Goal: Task Accomplishment & Management: Complete application form

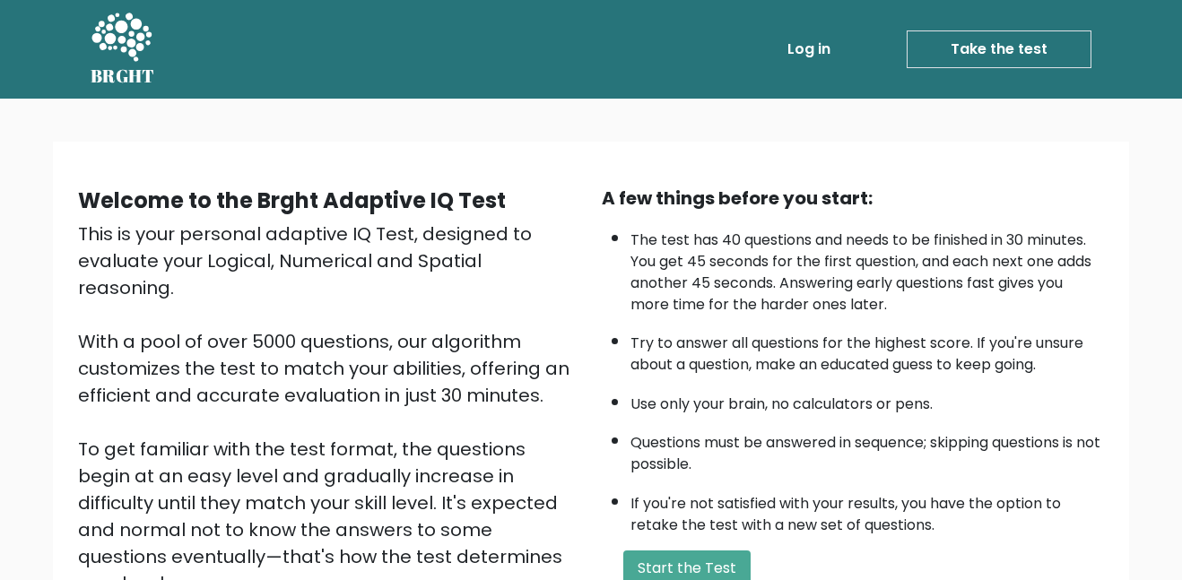
scroll to position [240, 0]
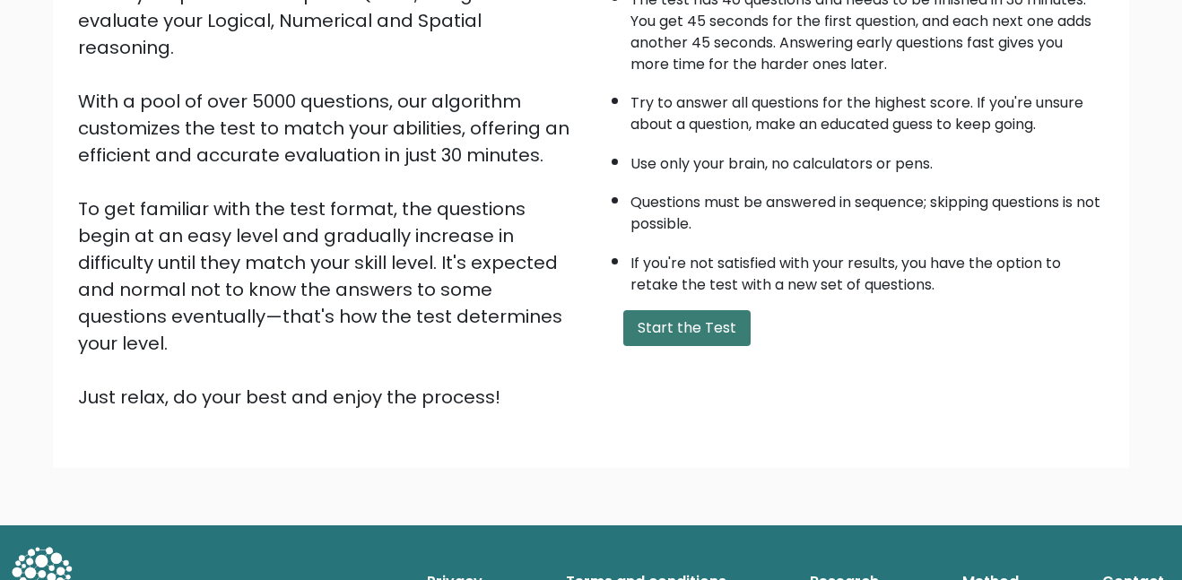
click at [644, 319] on button "Start the Test" at bounding box center [686, 328] width 127 height 36
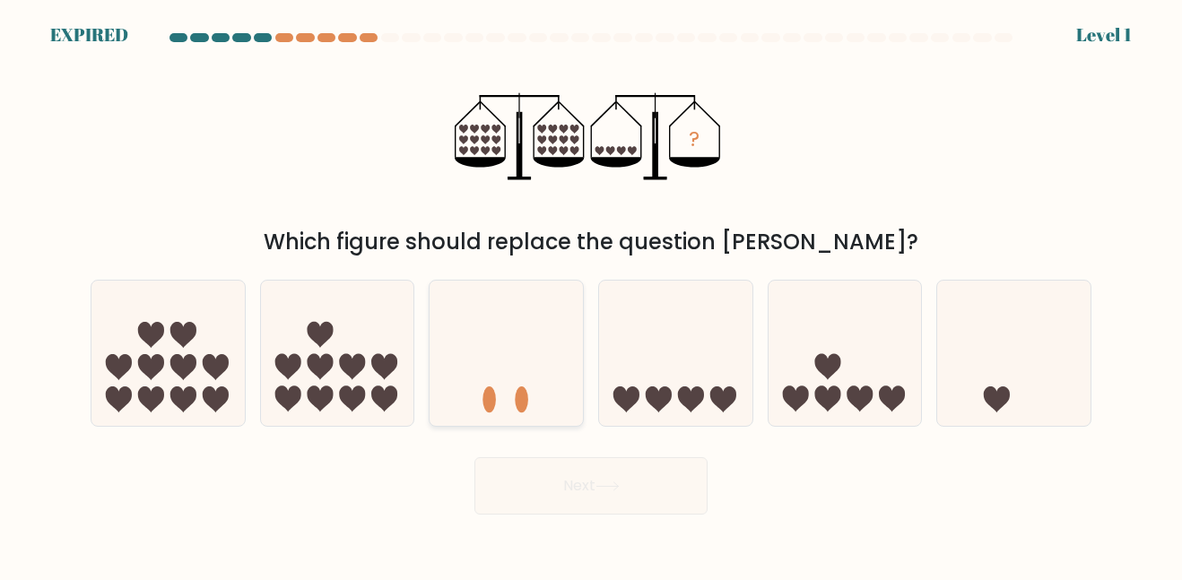
click at [526, 340] on icon at bounding box center [506, 353] width 153 height 126
click at [591, 295] on input "c." at bounding box center [591, 293] width 1 height 4
radio input "true"
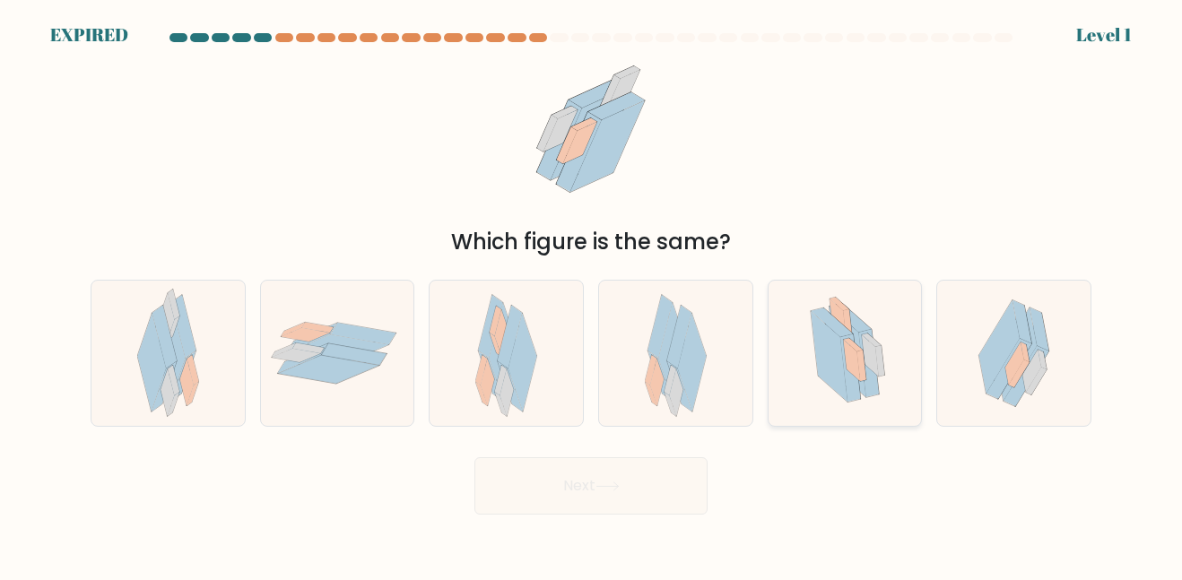
click at [841, 363] on icon at bounding box center [829, 357] width 37 height 91
click at [592, 295] on input "e." at bounding box center [591, 293] width 1 height 4
radio input "true"
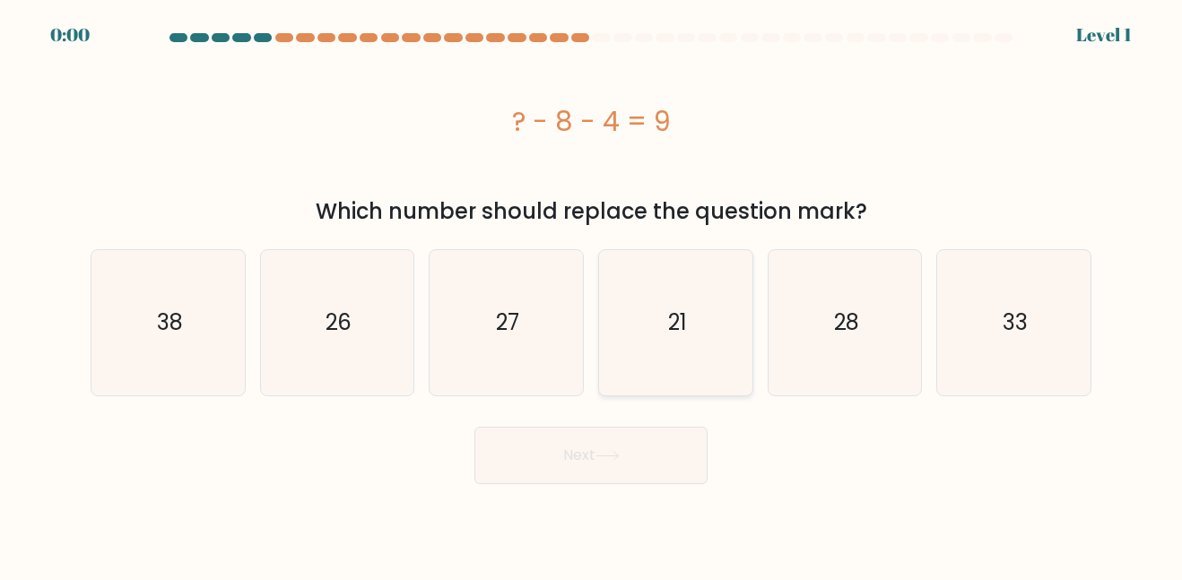
click at [682, 282] on icon "21" at bounding box center [676, 322] width 144 height 144
click at [592, 291] on input "d. 21" at bounding box center [591, 293] width 1 height 4
radio input "true"
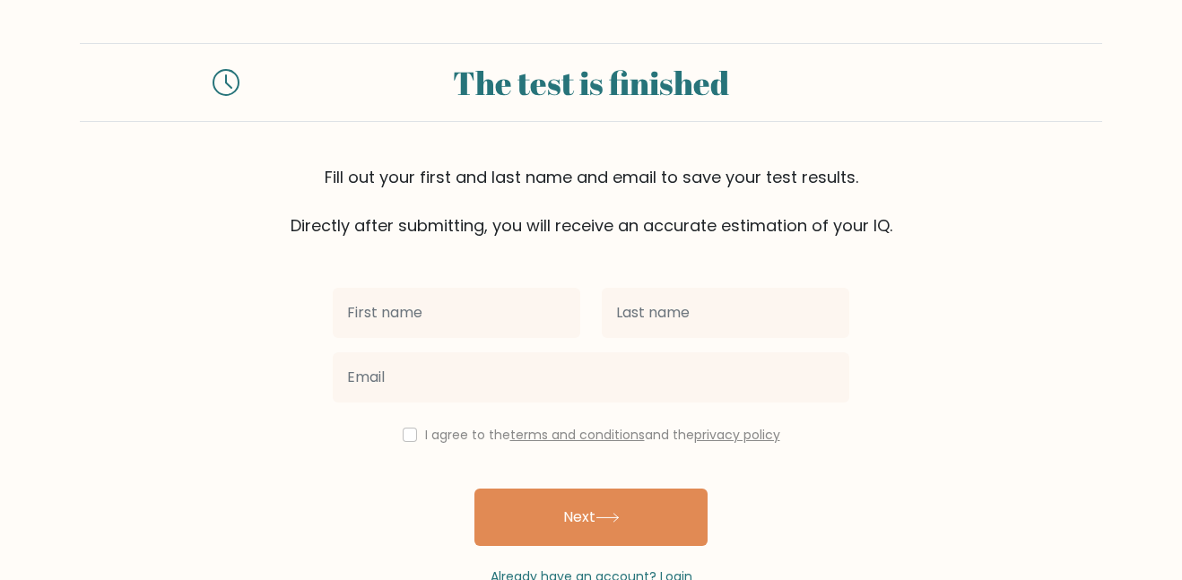
scroll to position [49, 0]
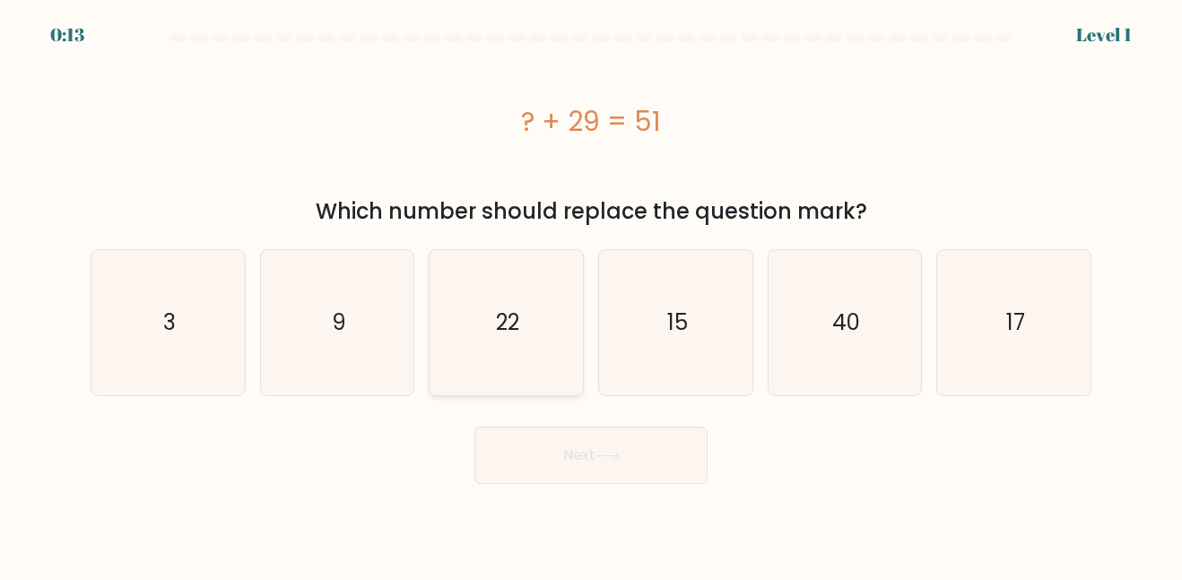
click at [512, 335] on text "22" at bounding box center [507, 323] width 23 height 30
click at [591, 295] on input "c. 22" at bounding box center [591, 293] width 1 height 4
radio input "true"
click at [544, 472] on button "Next" at bounding box center [590, 455] width 233 height 57
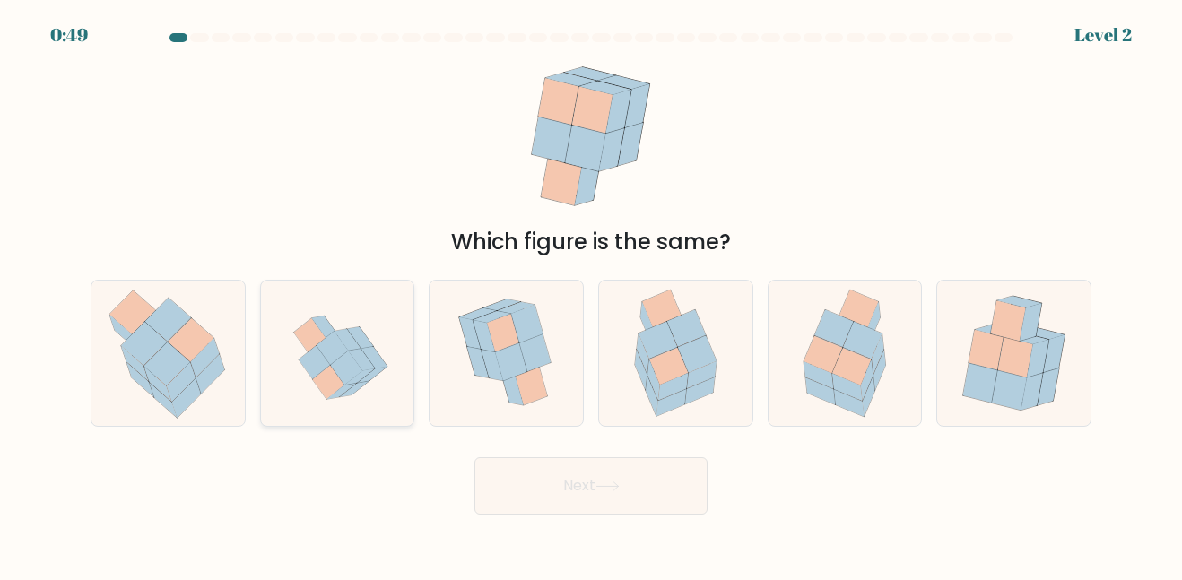
click at [341, 367] on icon at bounding box center [346, 369] width 31 height 34
click at [591, 295] on input "b." at bounding box center [591, 293] width 1 height 4
radio input "true"
click at [846, 367] on icon at bounding box center [851, 366] width 39 height 37
click at [592, 295] on input "e." at bounding box center [591, 293] width 1 height 4
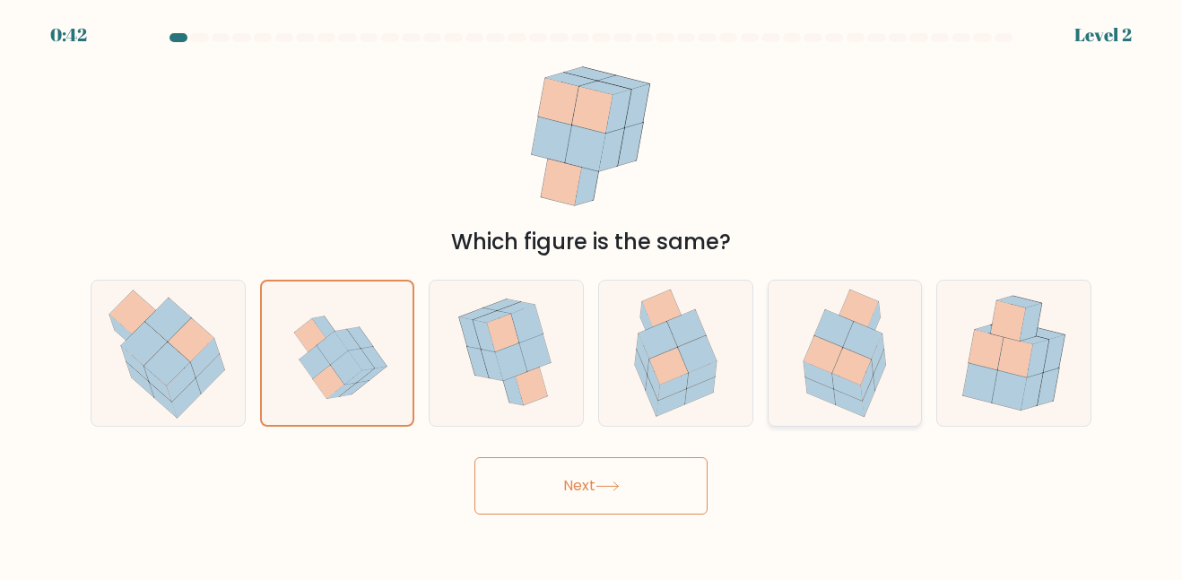
radio input "true"
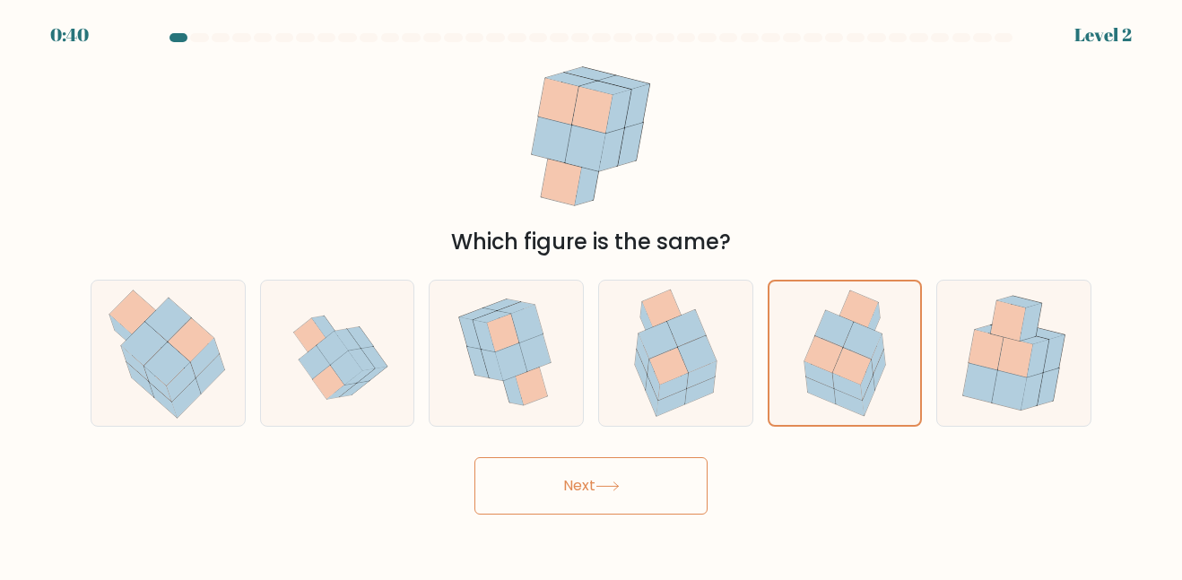
click at [613, 488] on icon at bounding box center [607, 487] width 24 height 10
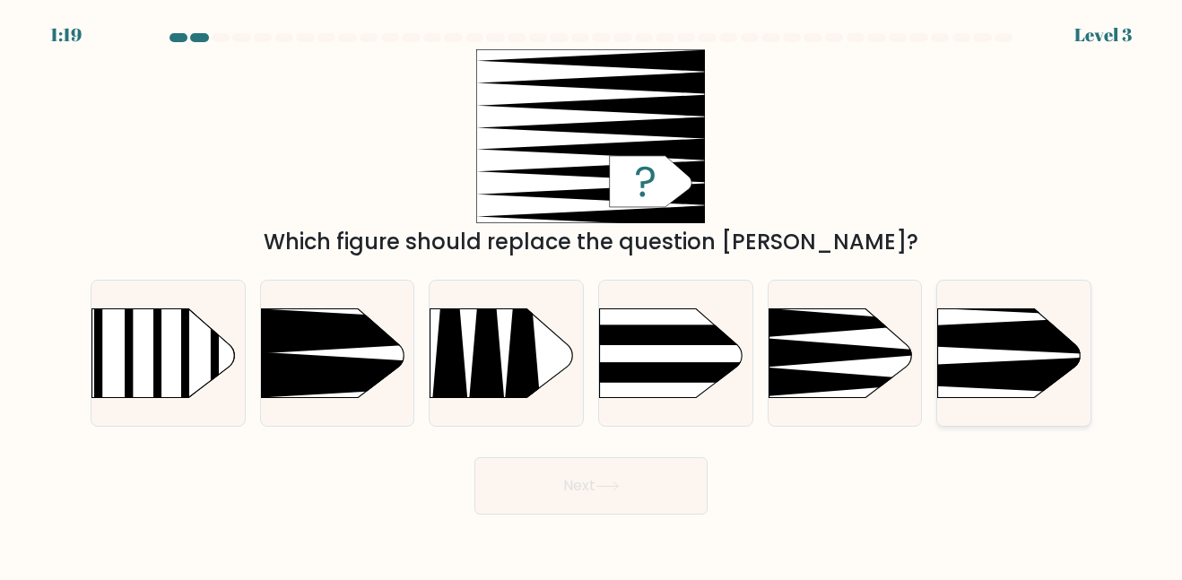
click at [959, 327] on icon at bounding box center [905, 336] width 399 height 38
click at [592, 295] on input "f." at bounding box center [591, 293] width 1 height 4
radio input "true"
click at [681, 453] on div "Next" at bounding box center [591, 481] width 1022 height 66
click at [654, 492] on button "Next" at bounding box center [590, 485] width 233 height 57
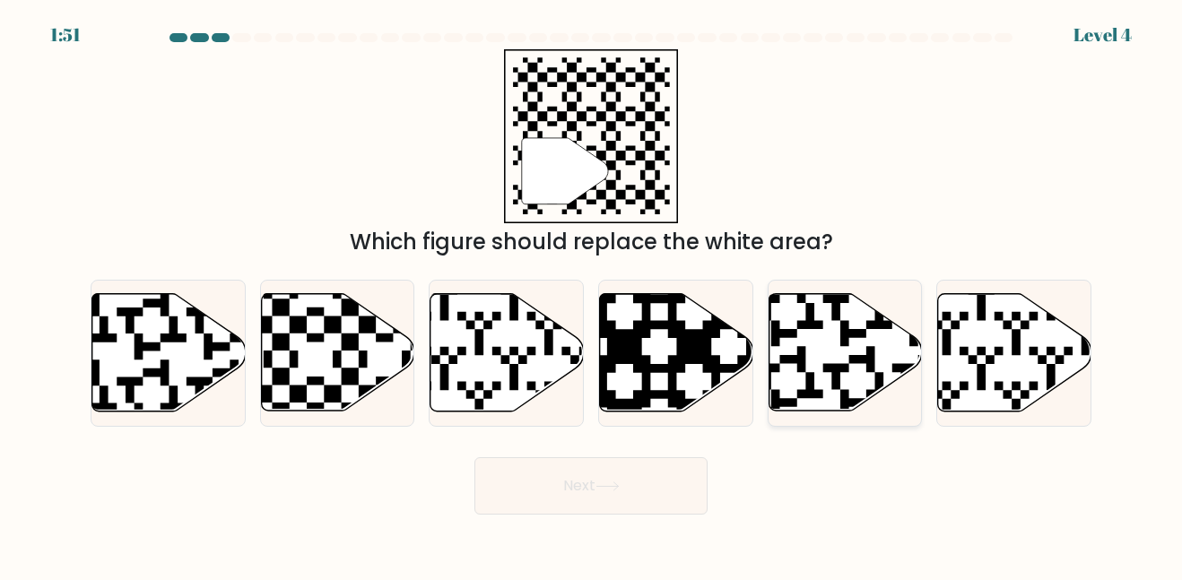
click at [846, 339] on icon at bounding box center [892, 416] width 278 height 278
click at [592, 295] on input "e." at bounding box center [591, 293] width 1 height 4
radio input "true"
click at [352, 361] on icon at bounding box center [337, 352] width 153 height 117
click at [591, 295] on input "b." at bounding box center [591, 293] width 1 height 4
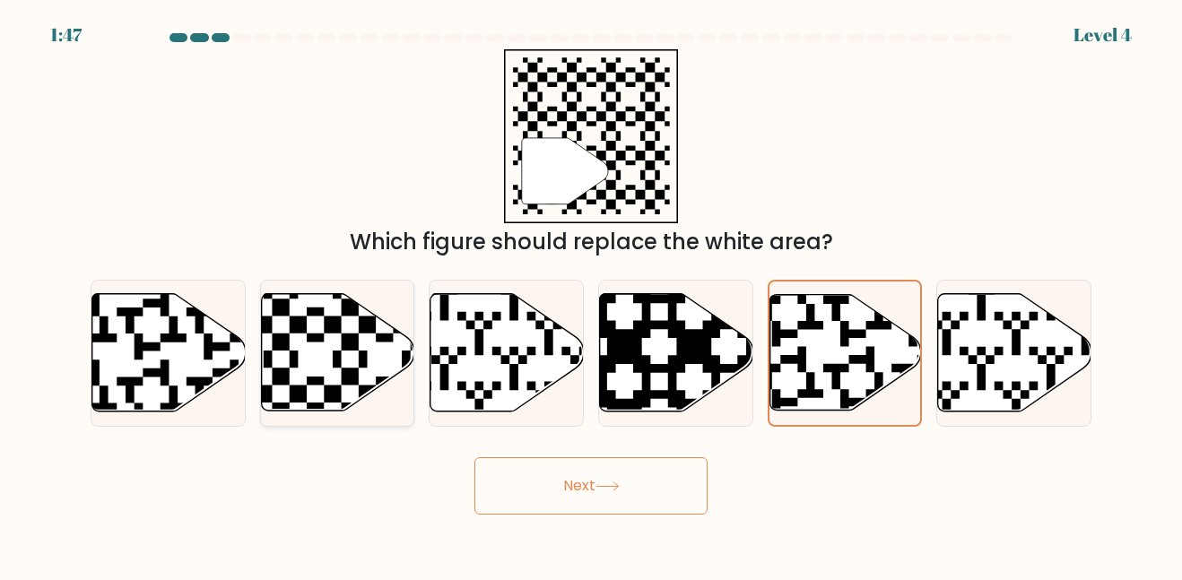
radio input "true"
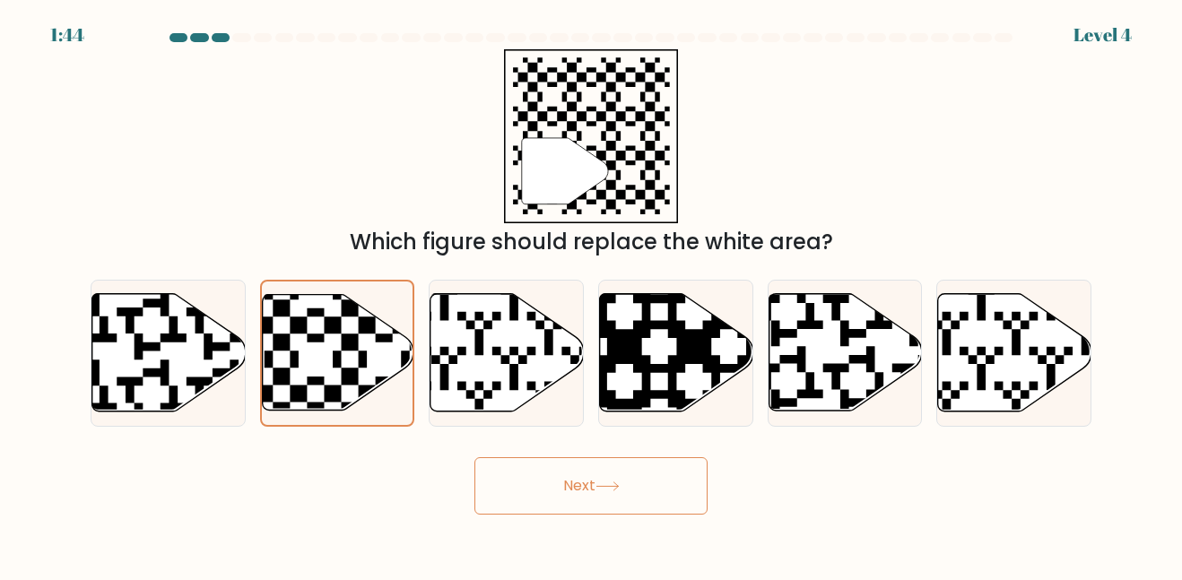
click at [522, 465] on button "Next" at bounding box center [590, 485] width 233 height 57
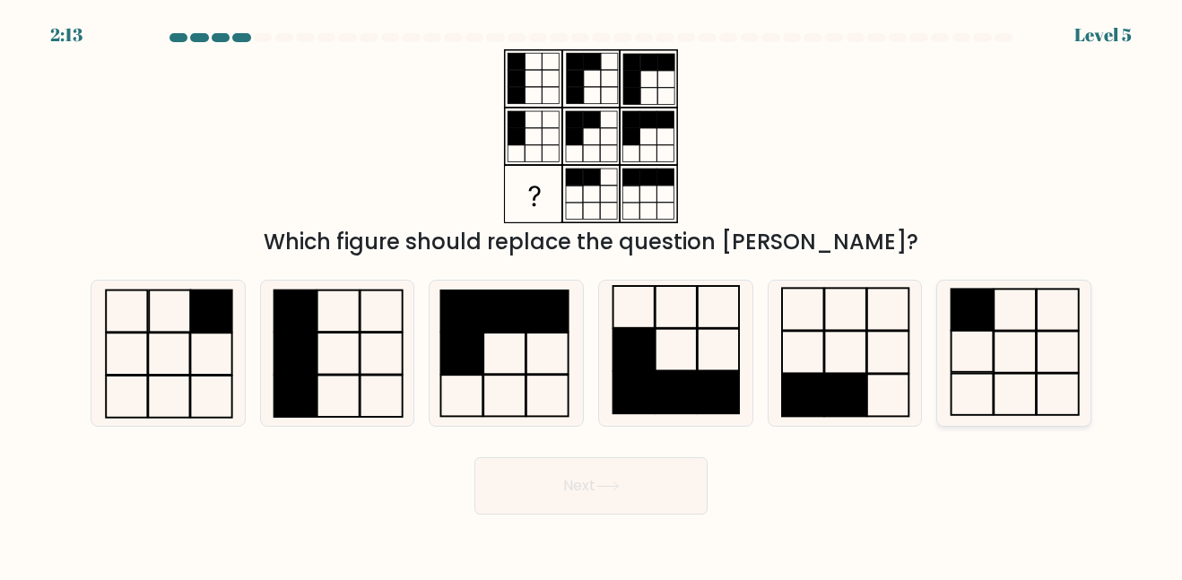
click at [1055, 336] on icon at bounding box center [1014, 353] width 144 height 144
click at [592, 295] on input "f." at bounding box center [591, 293] width 1 height 4
radio input "true"
click at [581, 494] on button "Next" at bounding box center [590, 485] width 233 height 57
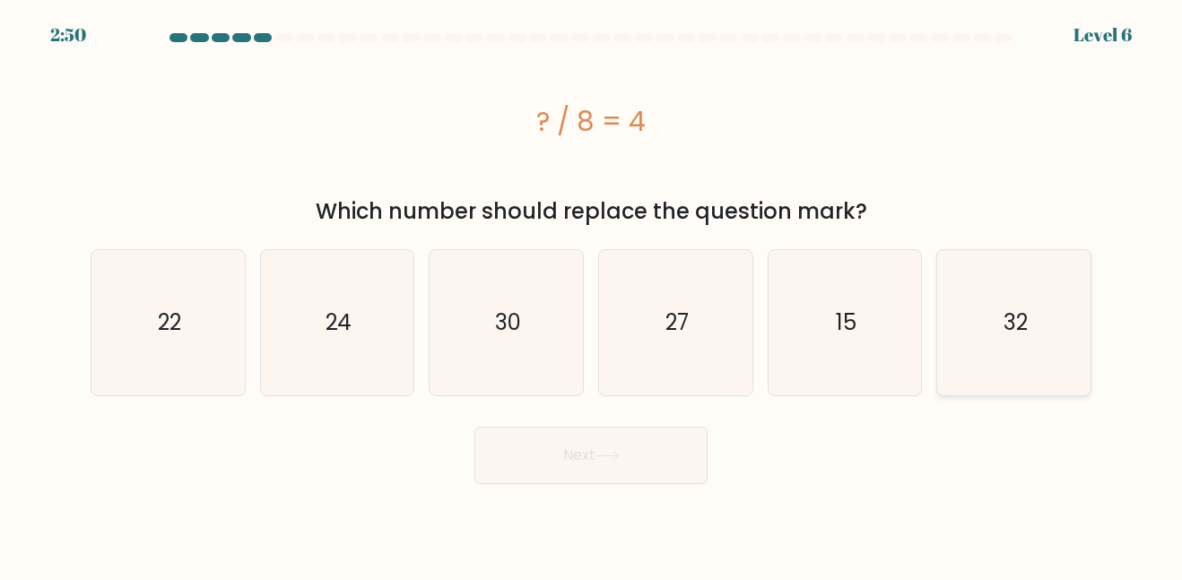
click at [1032, 291] on icon "32" at bounding box center [1014, 322] width 144 height 144
click at [592, 291] on input "f. 32" at bounding box center [591, 293] width 1 height 4
radio input "true"
click at [626, 458] on button "Next" at bounding box center [590, 455] width 233 height 57
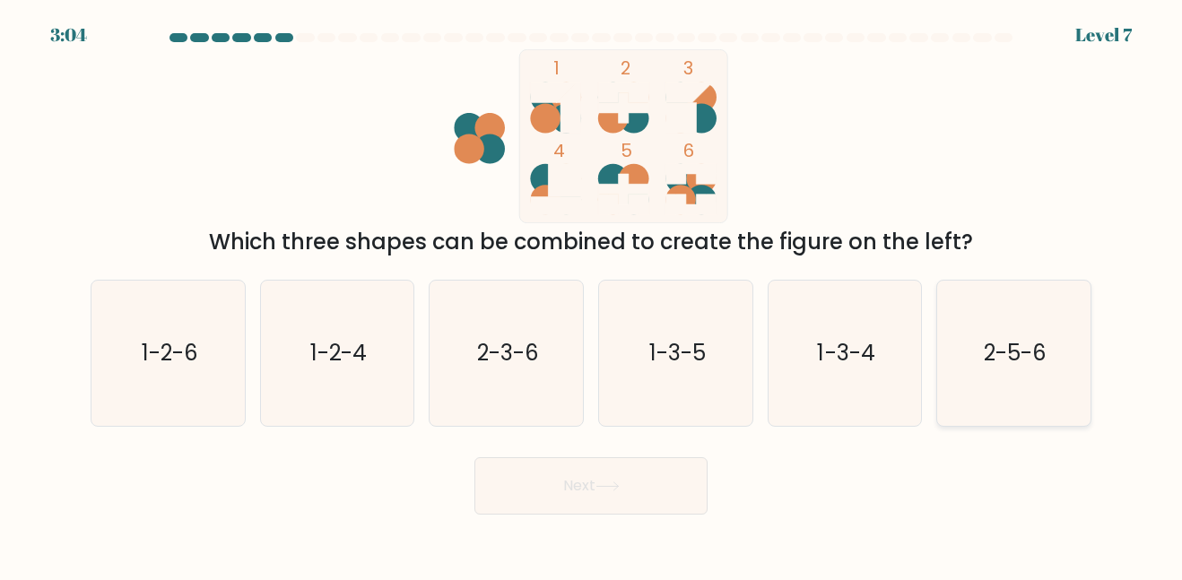
click at [954, 362] on icon "2-5-6" at bounding box center [1014, 353] width 144 height 144
click at [592, 295] on input "f. 2-5-6" at bounding box center [591, 293] width 1 height 4
radio input "true"
click at [558, 467] on button "Next" at bounding box center [590, 485] width 233 height 57
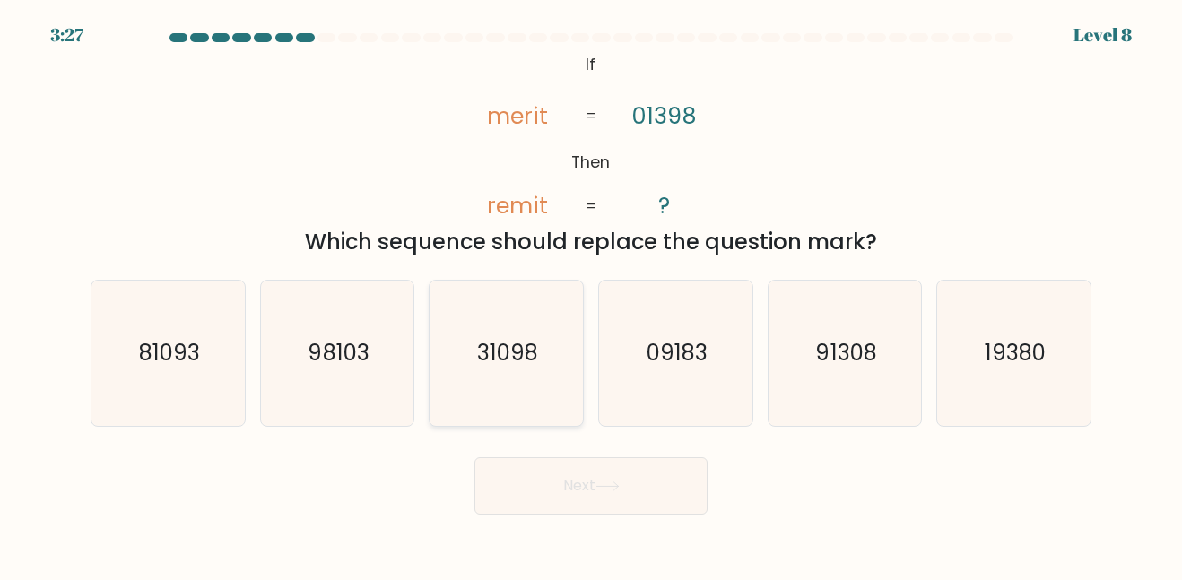
click at [526, 309] on icon "31098" at bounding box center [506, 353] width 144 height 144
click at [591, 295] on input "c. 31098" at bounding box center [591, 293] width 1 height 4
radio input "true"
click at [509, 463] on button "Next" at bounding box center [590, 485] width 233 height 57
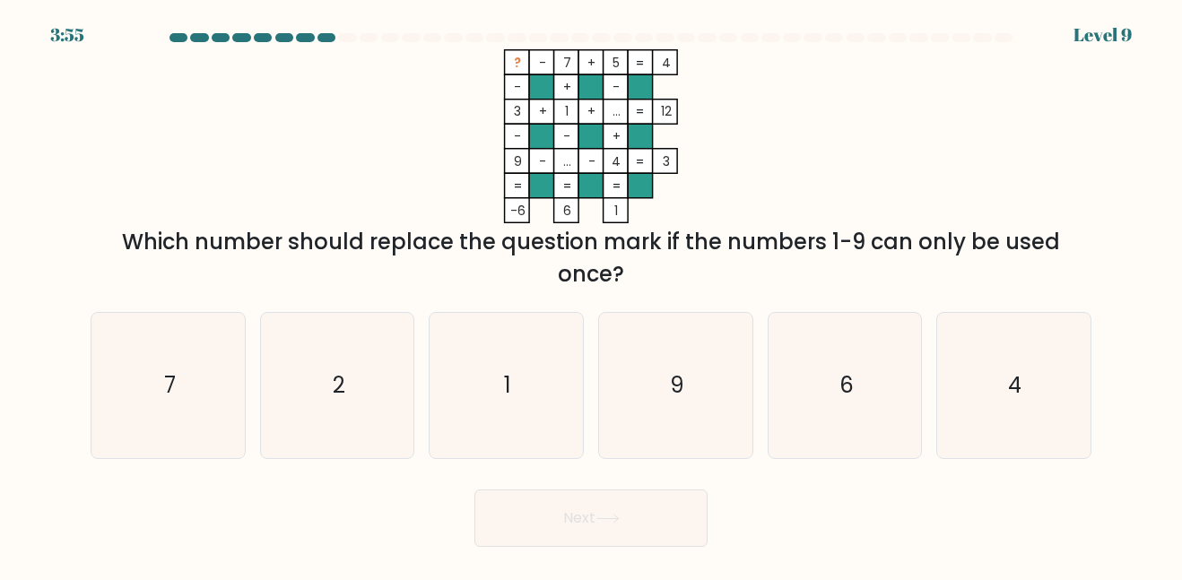
click at [603, 229] on div "Which number should replace the question mark if the numbers 1-9 can only be us…" at bounding box center [590, 258] width 979 height 65
click at [865, 401] on icon "6" at bounding box center [844, 385] width 144 height 144
click at [592, 295] on input "e. 6" at bounding box center [591, 293] width 1 height 4
radio input "true"
click at [633, 519] on button "Next" at bounding box center [590, 518] width 233 height 57
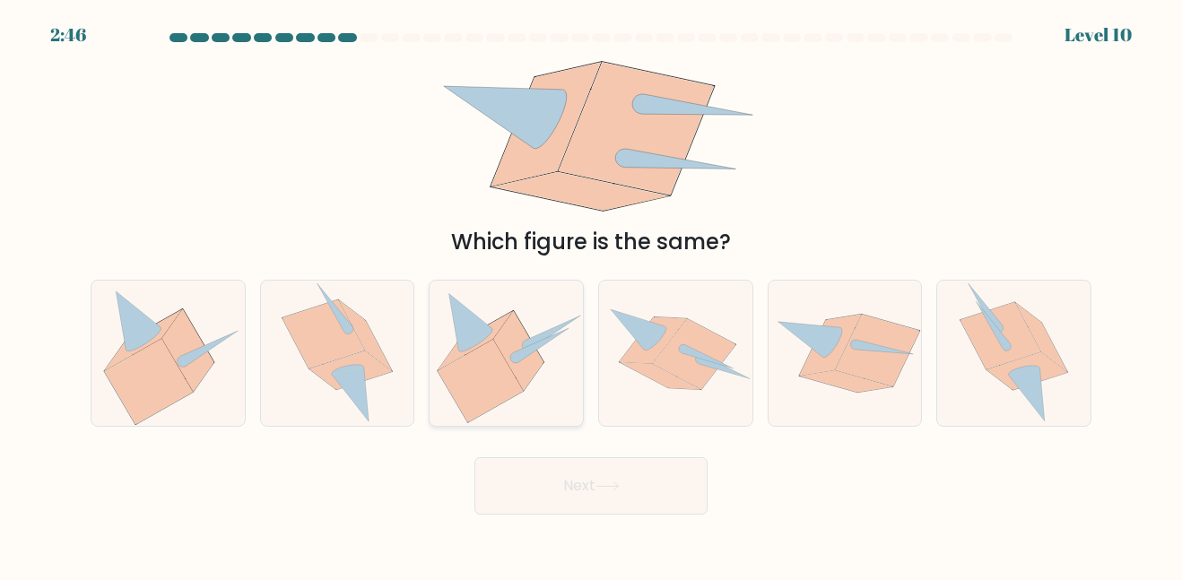
click at [473, 378] on icon at bounding box center [481, 381] width 85 height 83
click at [591, 295] on input "c." at bounding box center [591, 293] width 1 height 4
radio input "true"
click at [1011, 338] on icon at bounding box center [1000, 336] width 81 height 67
click at [592, 295] on input "f." at bounding box center [591, 293] width 1 height 4
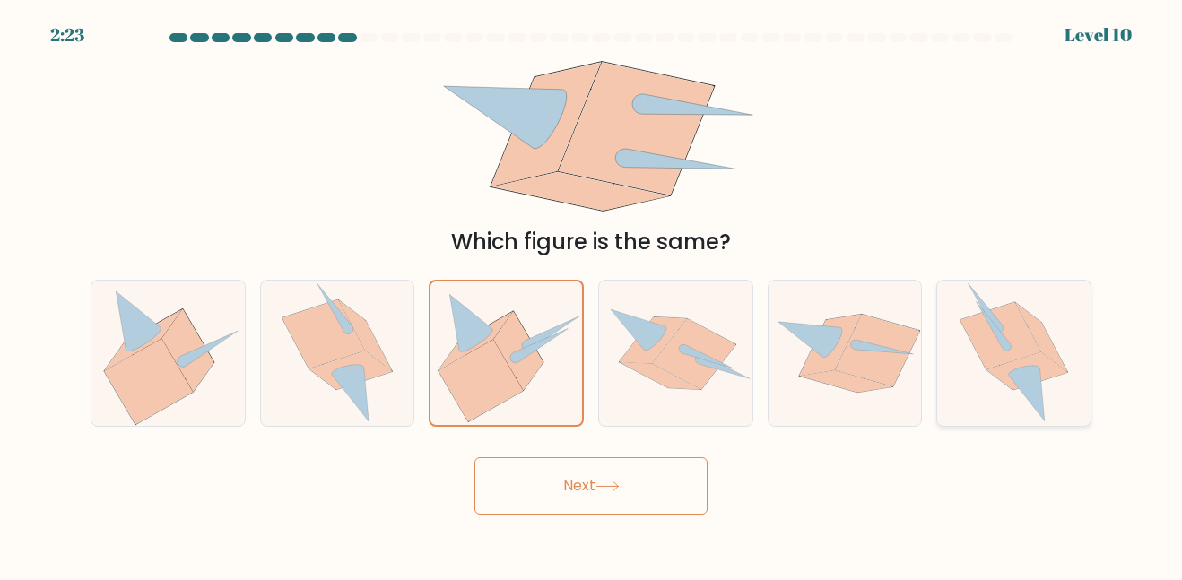
radio input "true"
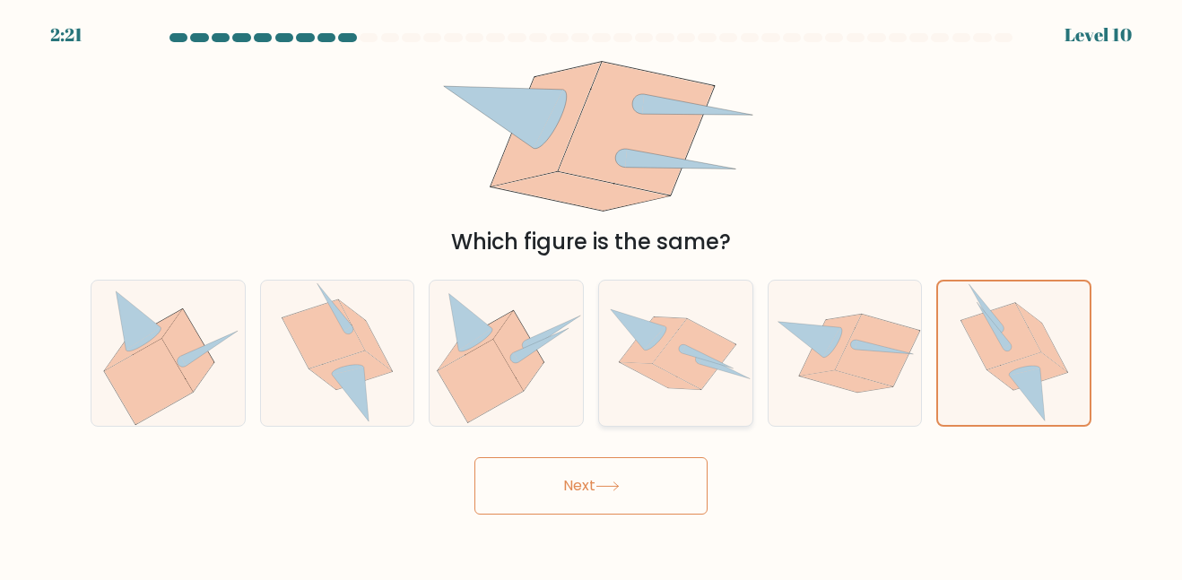
click at [670, 397] on icon at bounding box center [675, 353] width 153 height 111
click at [592, 295] on input "d." at bounding box center [591, 293] width 1 height 4
radio input "true"
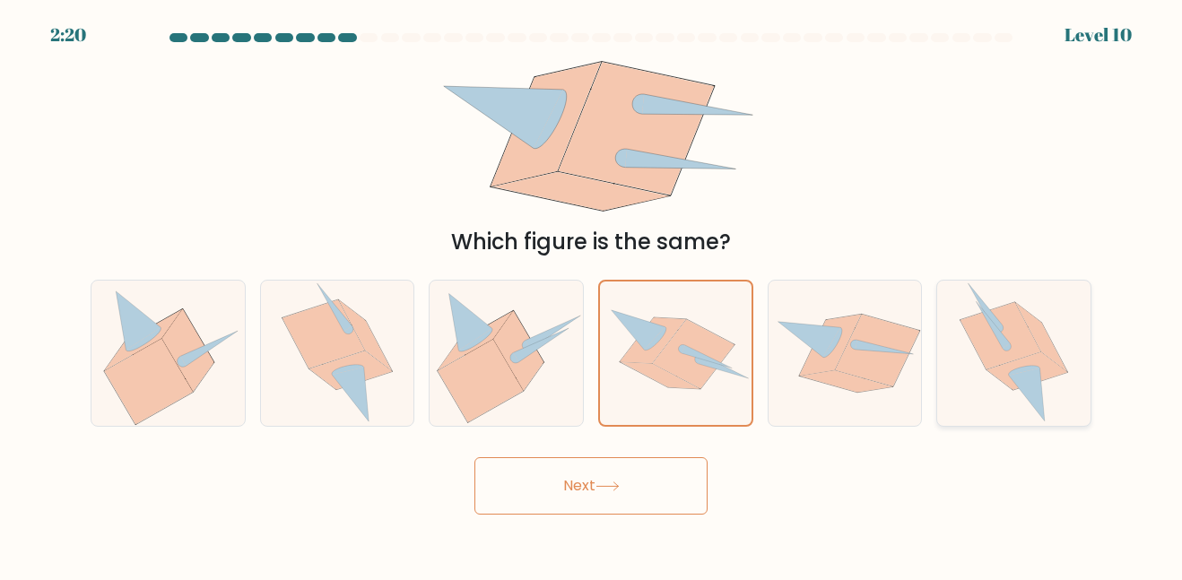
click at [1082, 317] on div at bounding box center [1013, 353] width 155 height 146
click at [592, 295] on input "f." at bounding box center [591, 293] width 1 height 4
radio input "true"
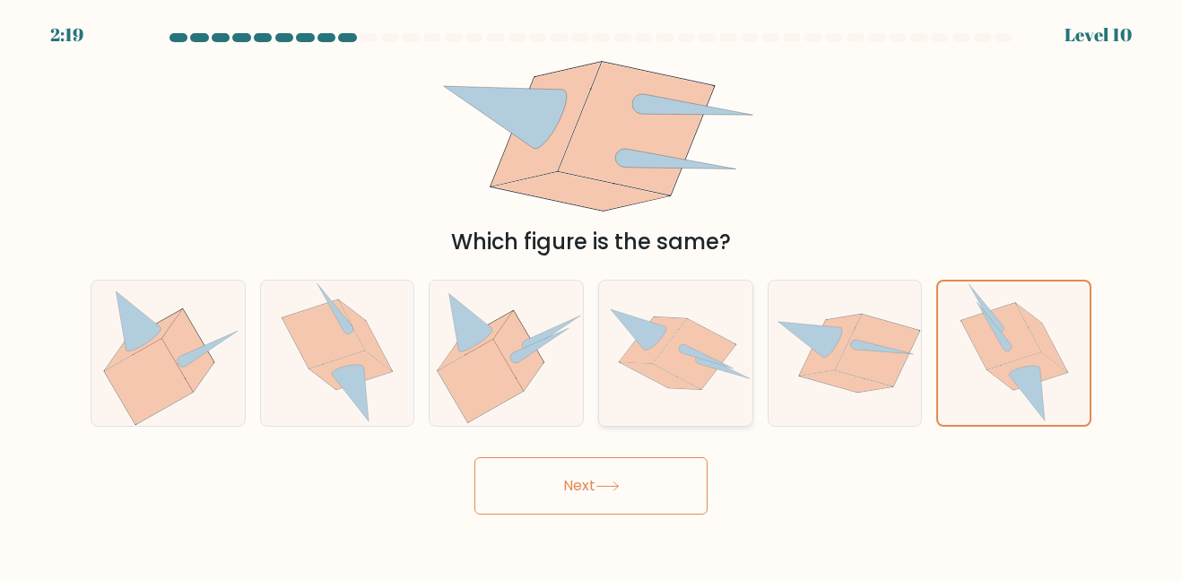
click at [727, 365] on icon at bounding box center [675, 353] width 153 height 111
click at [592, 295] on input "d." at bounding box center [591, 293] width 1 height 4
radio input "true"
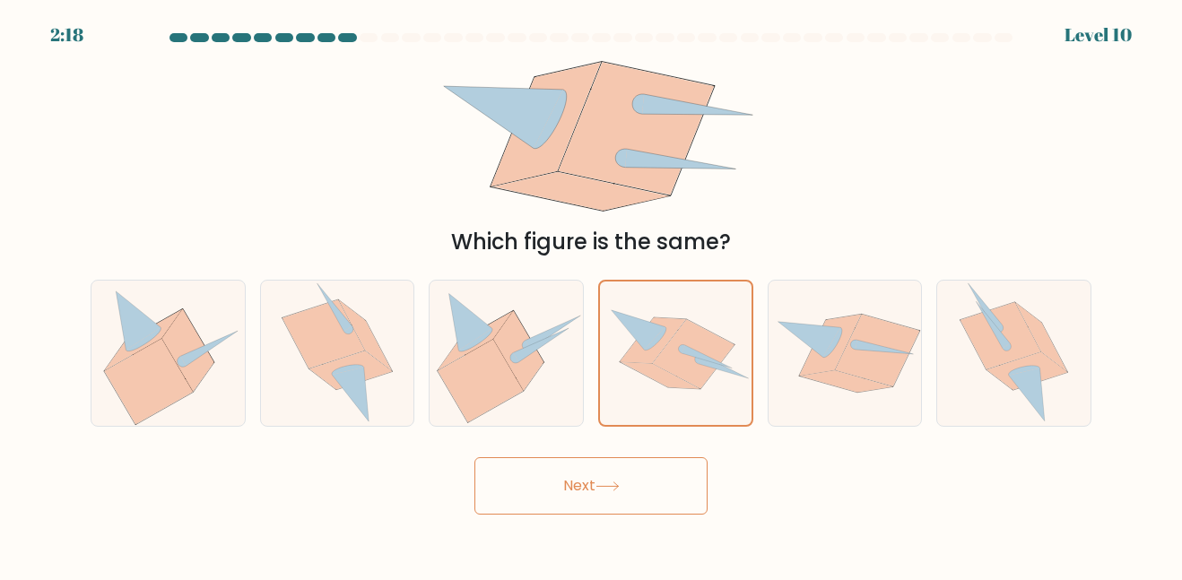
click at [646, 505] on button "Next" at bounding box center [590, 485] width 233 height 57
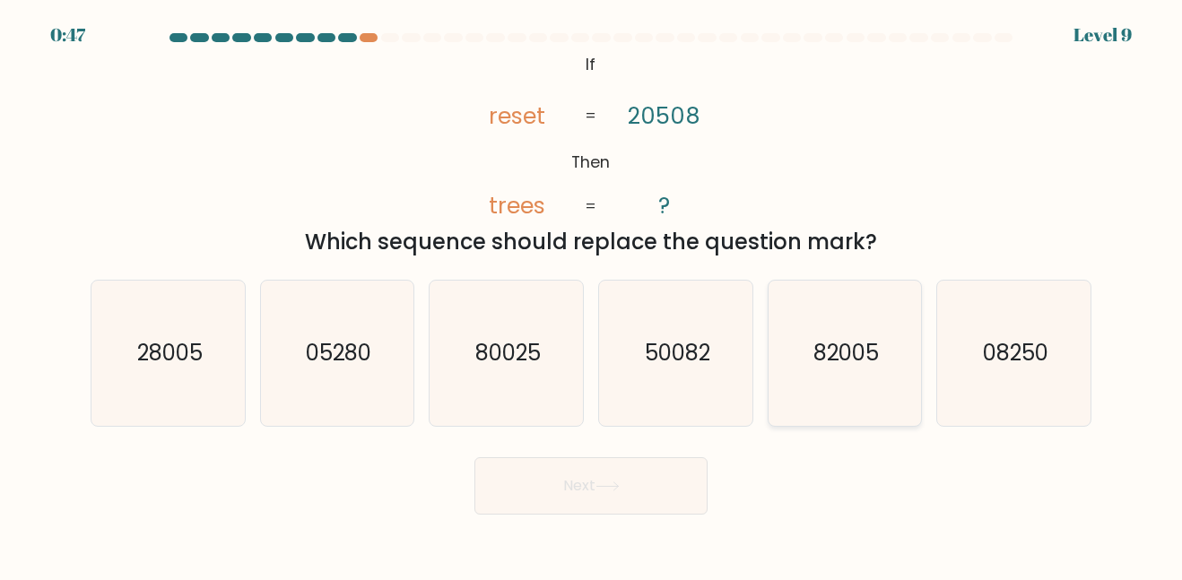
click at [888, 353] on icon "82005" at bounding box center [844, 353] width 144 height 144
click at [592, 295] on input "e. 82005" at bounding box center [591, 293] width 1 height 4
radio input "true"
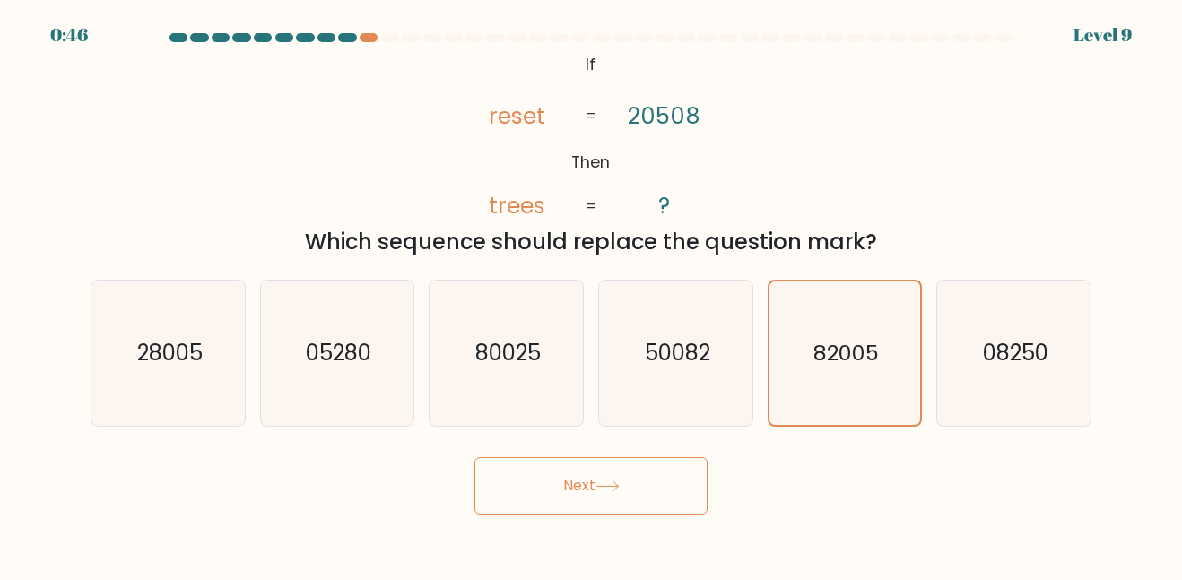
click at [541, 508] on button "Next" at bounding box center [590, 485] width 233 height 57
click at [544, 494] on button "Next" at bounding box center [590, 485] width 233 height 57
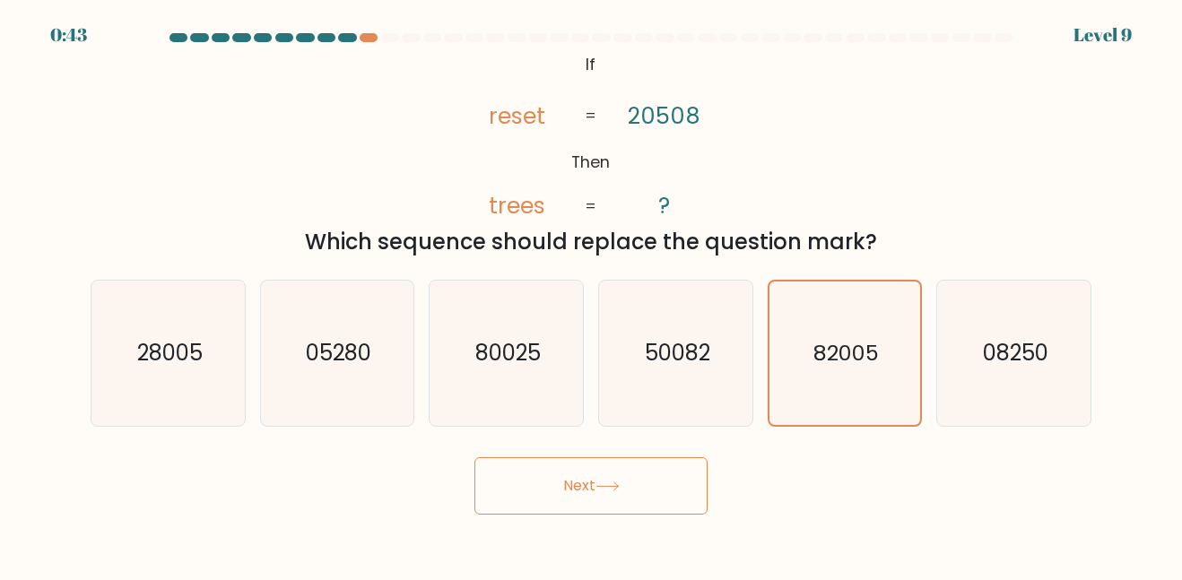
click at [544, 494] on button "Next" at bounding box center [590, 485] width 233 height 57
click at [638, 473] on button "Next" at bounding box center [590, 485] width 233 height 57
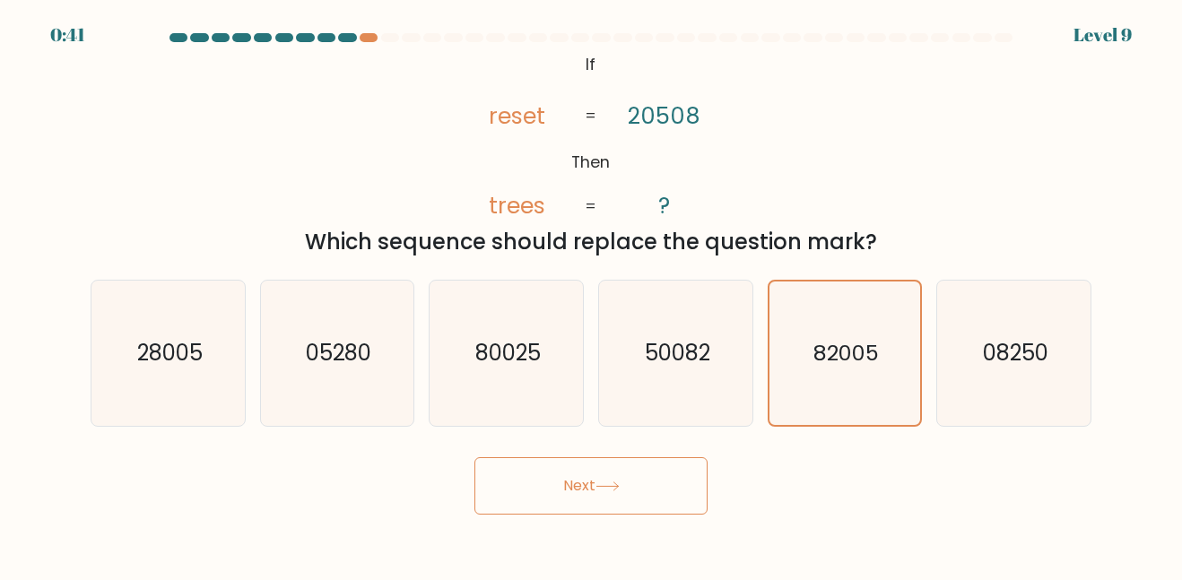
click at [638, 473] on button "Next" at bounding box center [590, 485] width 233 height 57
click at [638, 472] on button "Next" at bounding box center [590, 485] width 233 height 57
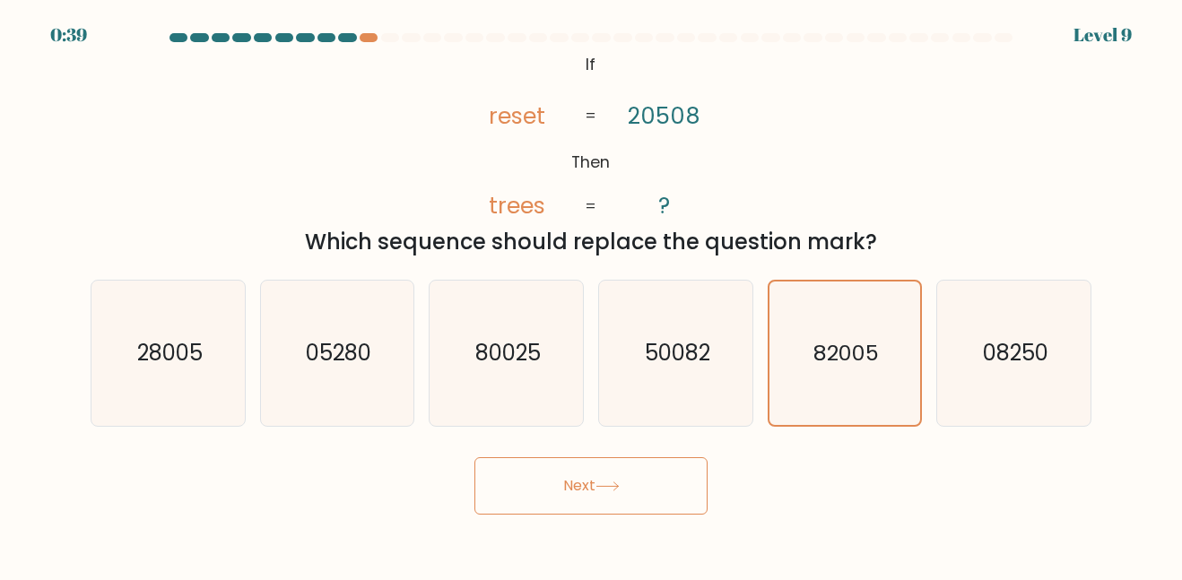
click at [739, 475] on div "Next" at bounding box center [591, 481] width 1022 height 66
click at [672, 469] on button "Next" at bounding box center [590, 485] width 233 height 57
click at [804, 398] on icon "82005" at bounding box center [844, 353] width 143 height 143
click at [592, 295] on input "e. 82005" at bounding box center [591, 293] width 1 height 4
click at [656, 500] on button "Next" at bounding box center [590, 485] width 233 height 57
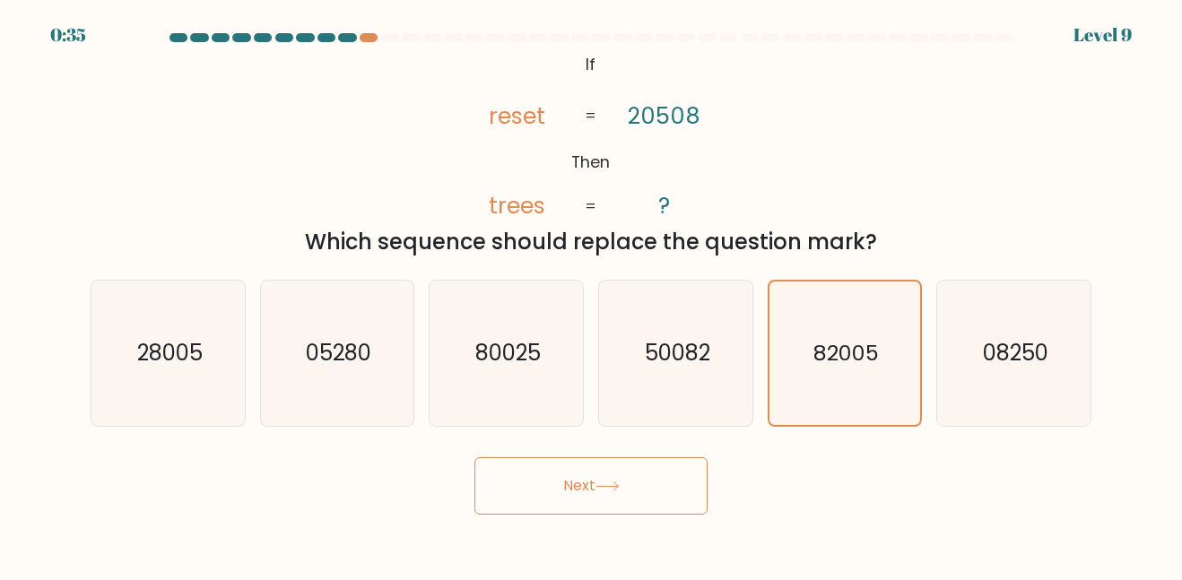
click at [656, 500] on button "Next" at bounding box center [590, 485] width 233 height 57
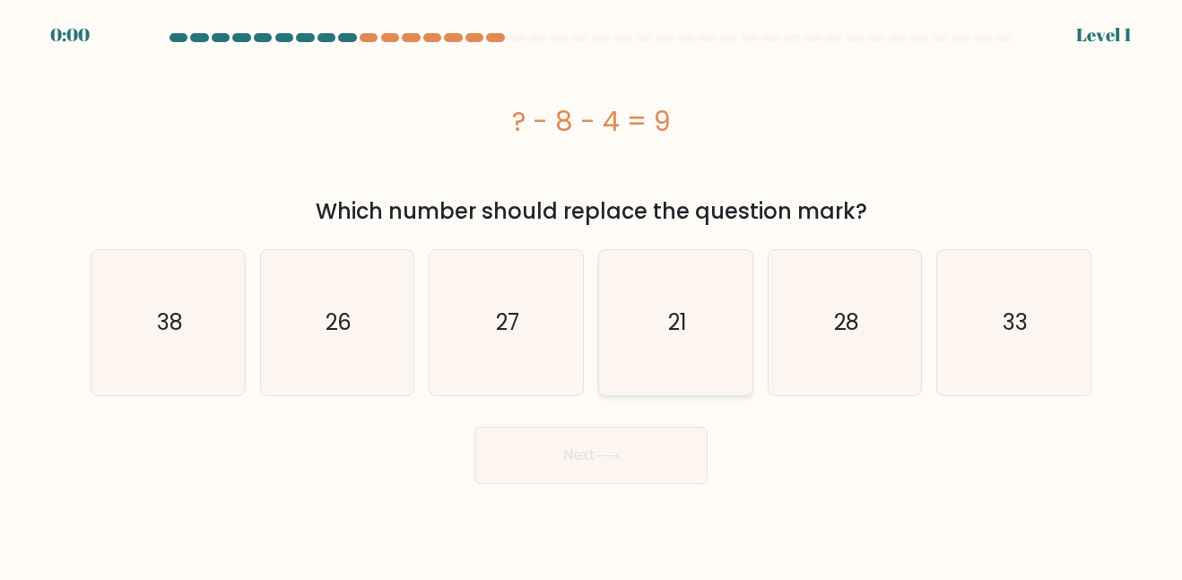
click at [708, 326] on icon "21" at bounding box center [676, 322] width 144 height 144
click at [592, 295] on input "d. 21" at bounding box center [591, 293] width 1 height 4
radio input "true"
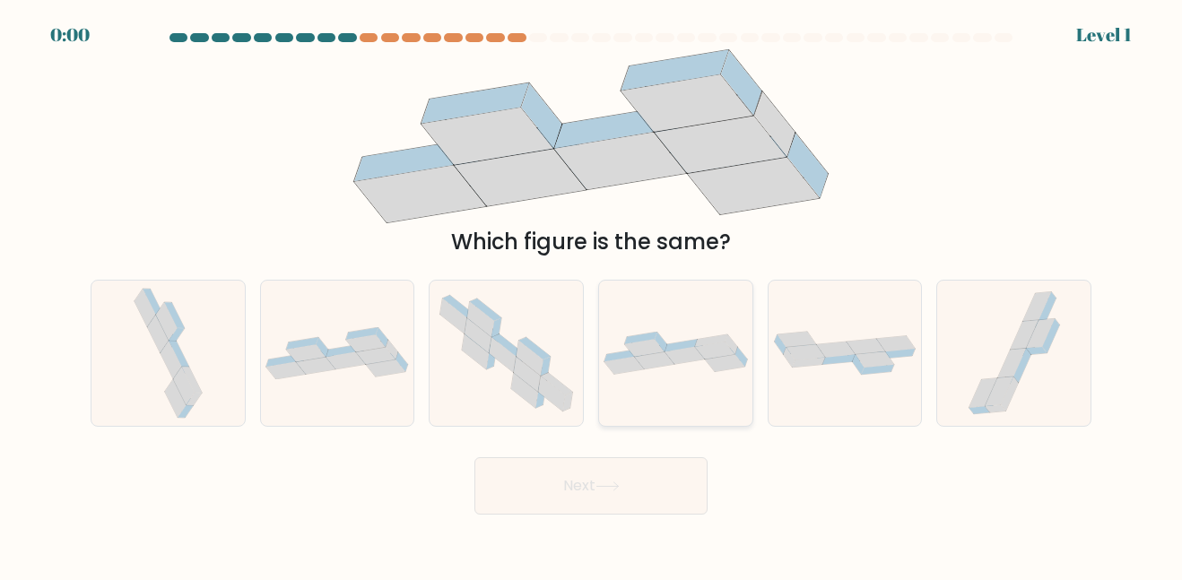
click at [671, 375] on div at bounding box center [675, 353] width 155 height 146
click at [592, 295] on input "d." at bounding box center [591, 293] width 1 height 4
radio input "true"
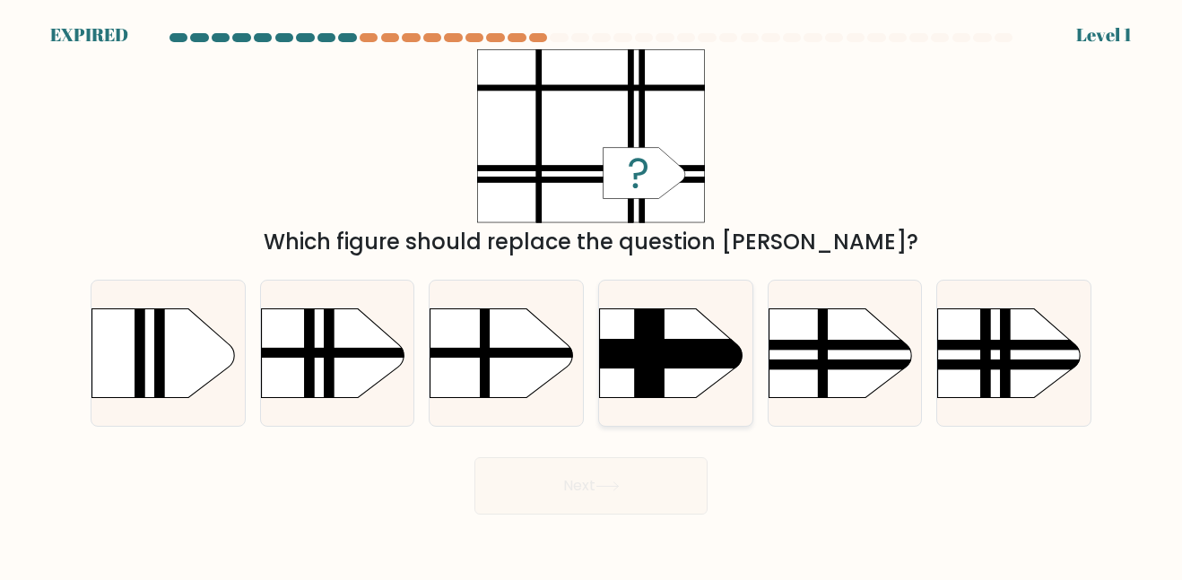
click at [665, 384] on rect at bounding box center [578, 287] width 398 height 303
click at [592, 295] on input "d." at bounding box center [591, 293] width 1 height 4
radio input "true"
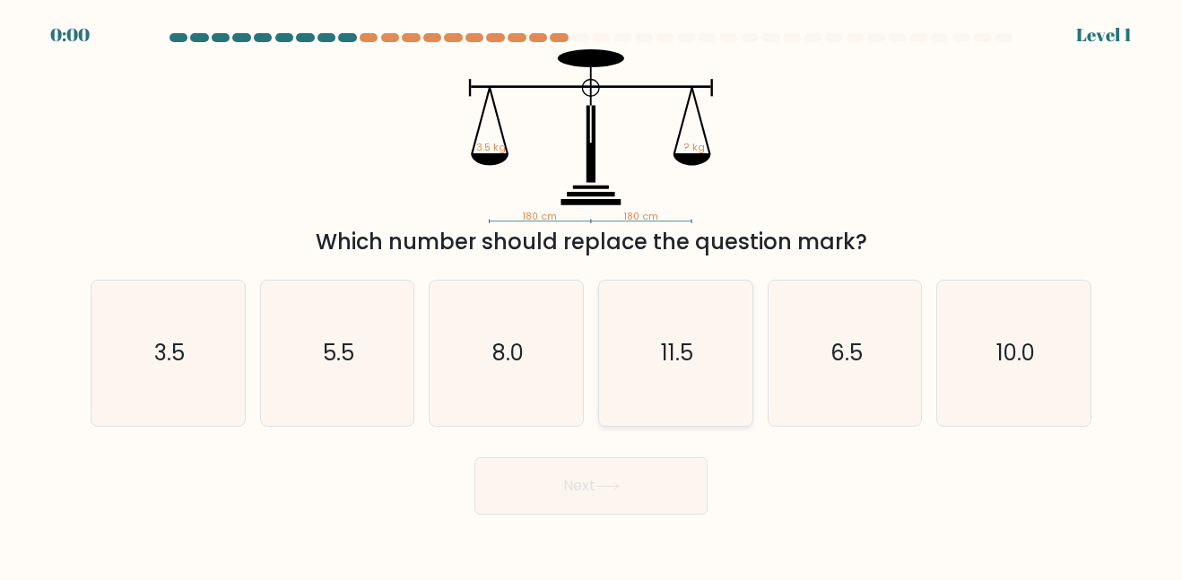
click at [614, 401] on icon "11.5" at bounding box center [676, 353] width 144 height 144
click at [592, 295] on input "d. 11.5" at bounding box center [591, 293] width 1 height 4
radio input "true"
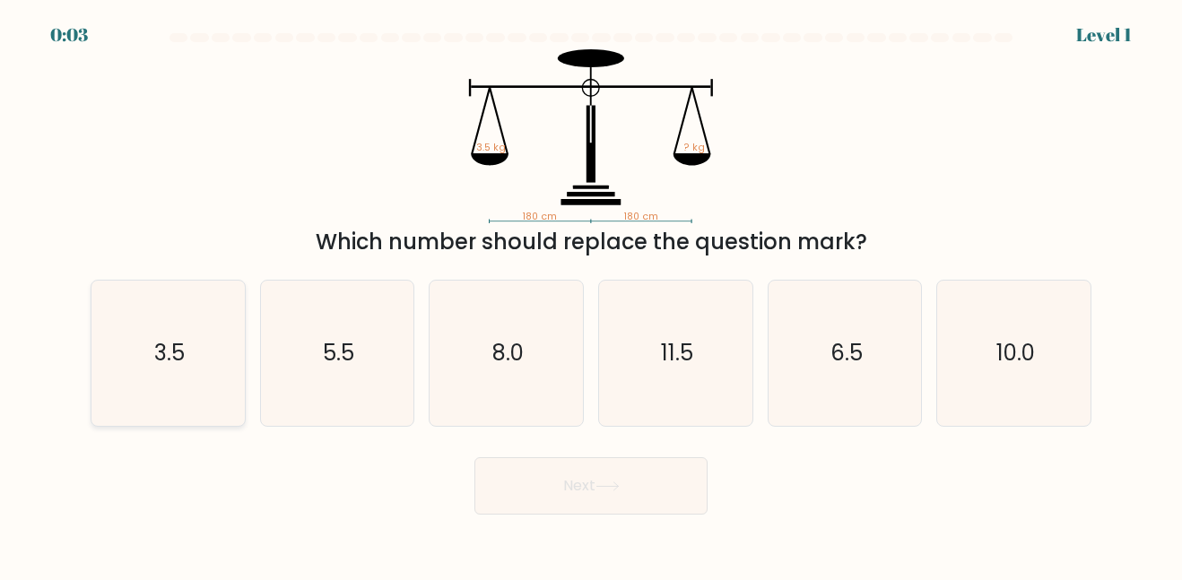
click at [117, 343] on icon "3.5" at bounding box center [168, 353] width 144 height 144
click at [591, 295] on input "a. 3.5" at bounding box center [591, 293] width 1 height 4
radio input "true"
click at [565, 504] on button "Next" at bounding box center [590, 485] width 233 height 57
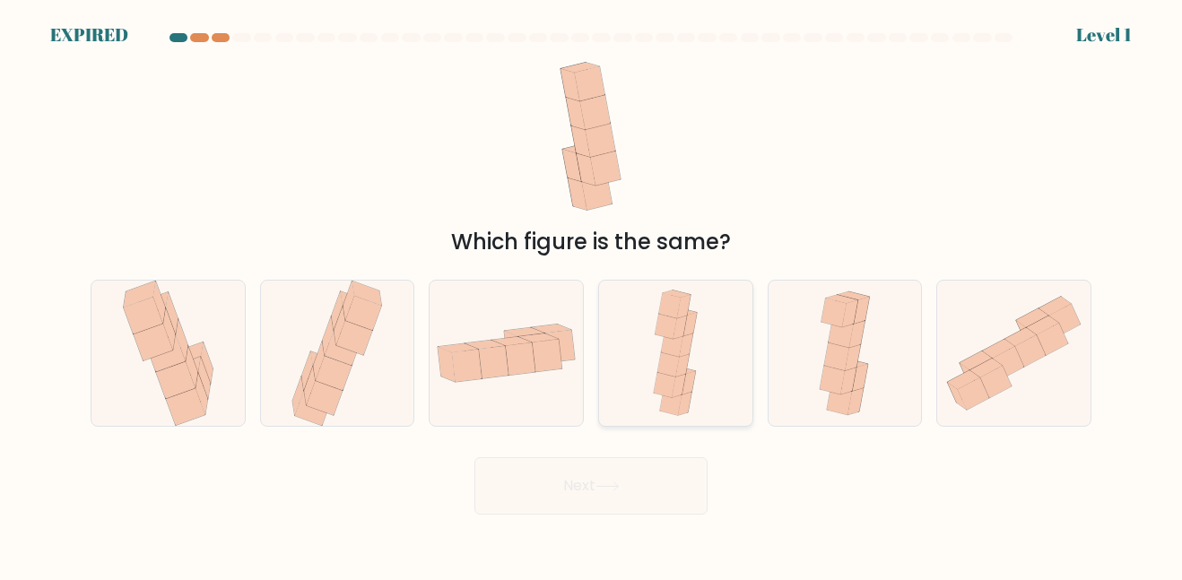
click at [615, 326] on div at bounding box center [675, 353] width 155 height 146
click at [592, 295] on input "d." at bounding box center [591, 293] width 1 height 4
radio input "true"
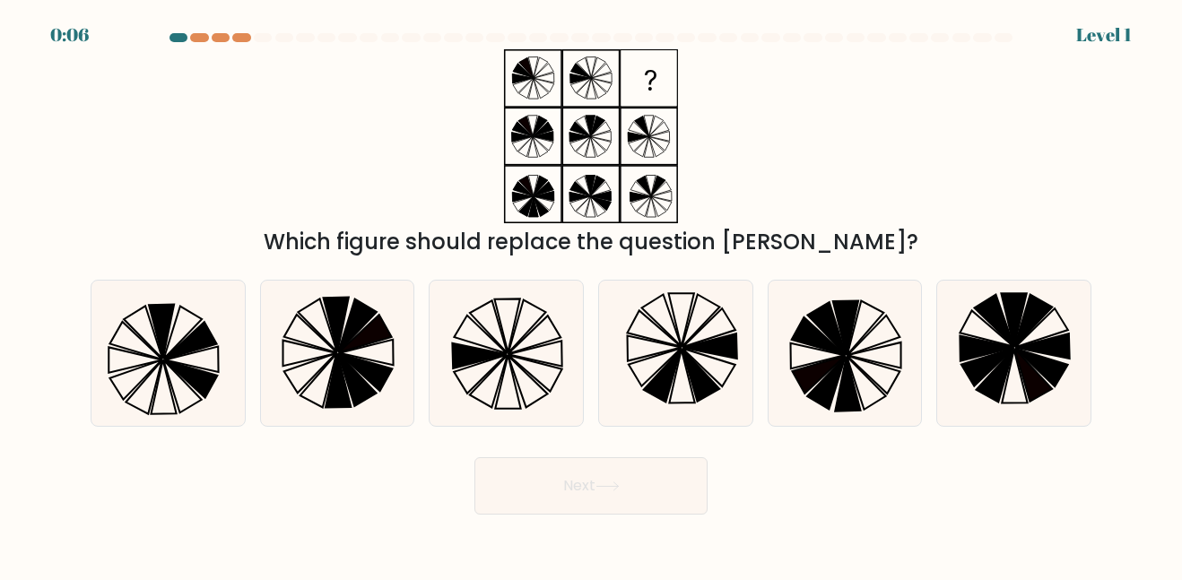
click at [595, 333] on div "d." at bounding box center [675, 353] width 169 height 146
click at [609, 431] on form at bounding box center [591, 274] width 1182 height 482
